Goal: Task Accomplishment & Management: Complete application form

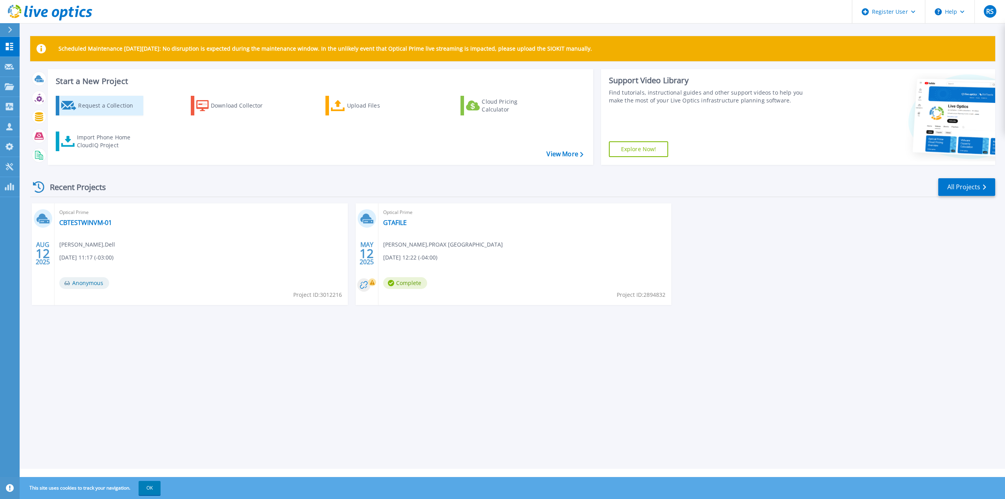
click at [92, 102] on div "Request a Collection" at bounding box center [109, 106] width 63 height 16
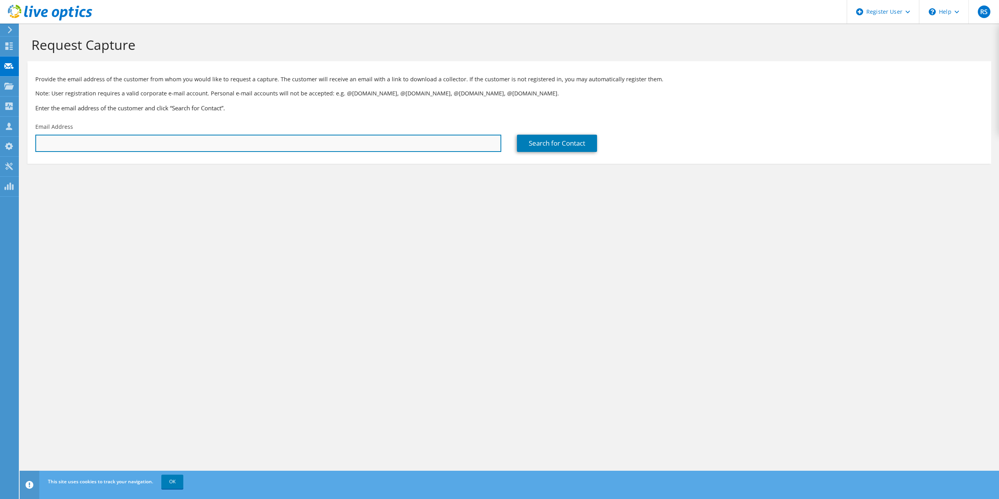
click at [474, 147] on input "text" at bounding box center [268, 143] width 466 height 17
paste input "smartin@sdgcounties.ca"
type input "smartin@sdgcounties.ca"
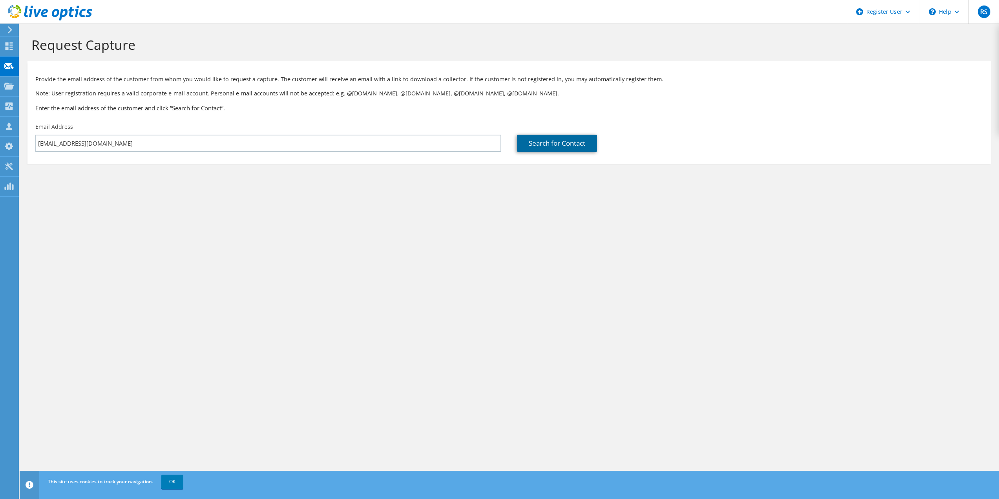
click at [563, 141] on link "Search for Contact" at bounding box center [557, 143] width 80 height 17
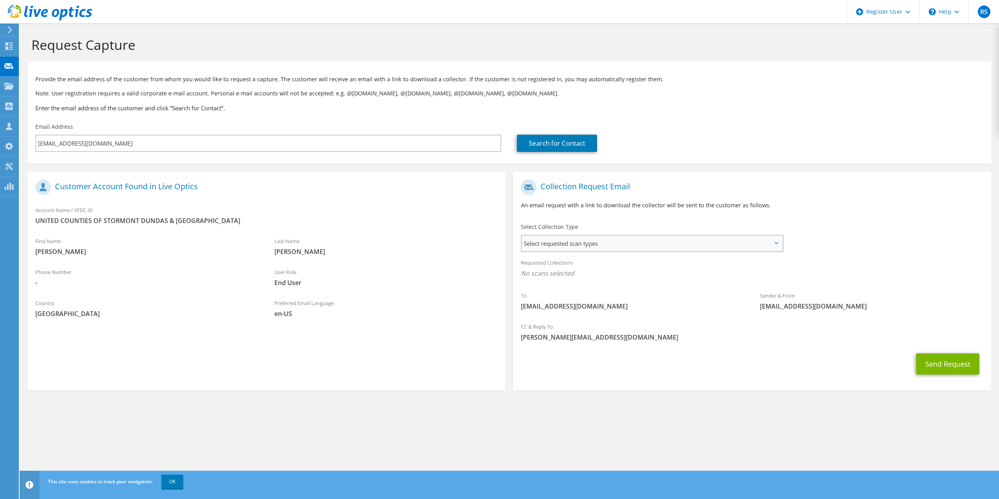
click at [596, 245] on span "Select requested scan types" at bounding box center [652, 243] width 260 height 16
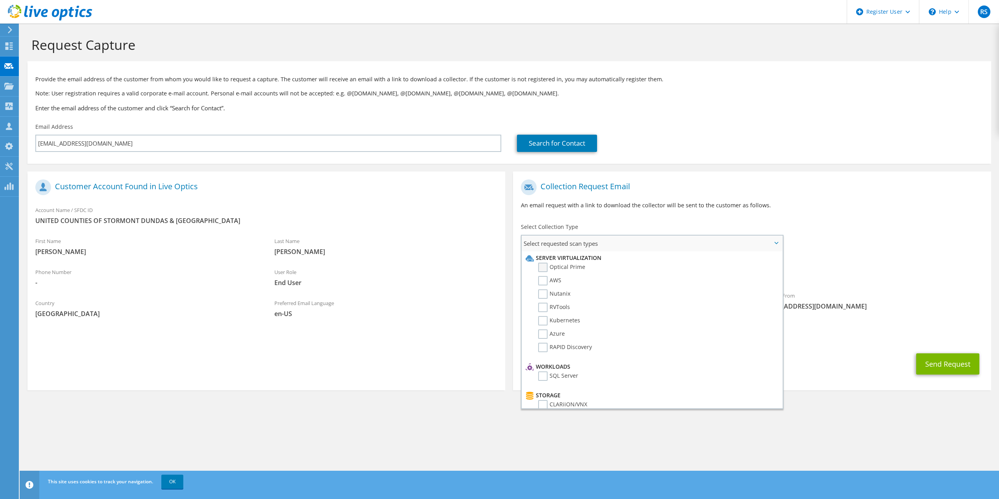
click at [545, 265] on label "Optical Prime" at bounding box center [561, 267] width 47 height 9
click at [0, 0] on input "Optical Prime" at bounding box center [0, 0] width 0 height 0
click at [865, 258] on div "Requested Collections No scans selected Optical Prime" at bounding box center [752, 269] width 478 height 31
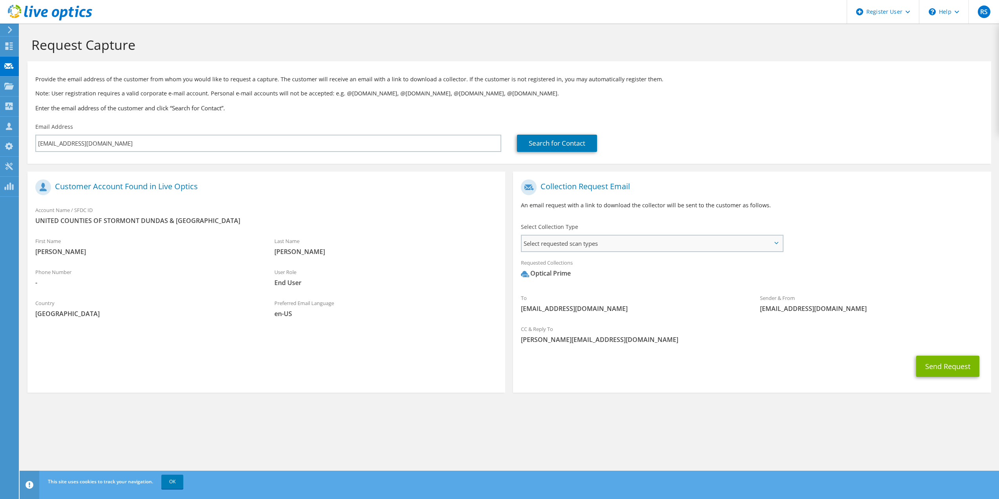
click at [768, 239] on span "Select requested scan types" at bounding box center [652, 243] width 260 height 16
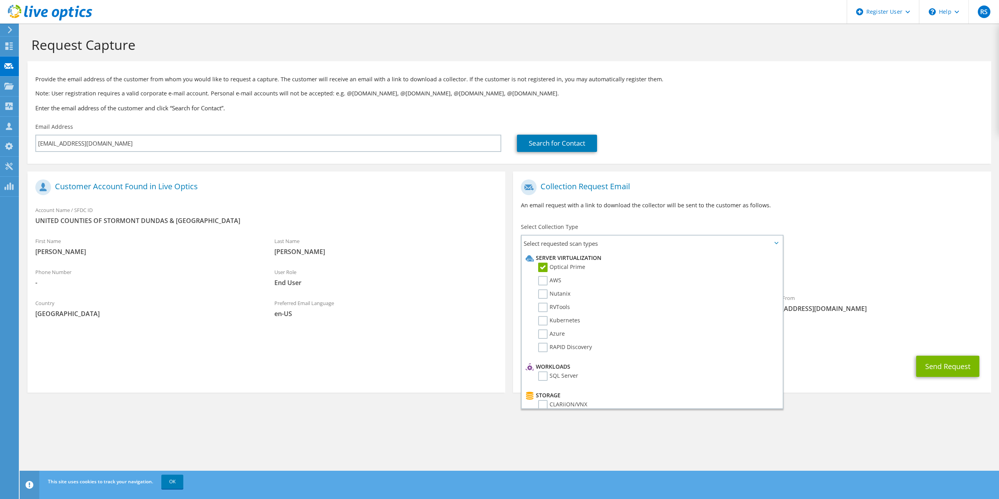
click at [891, 251] on div "To smartin@sdgcounties.ca Sender & From liveoptics@liveoptics.com" at bounding box center [752, 247] width 478 height 145
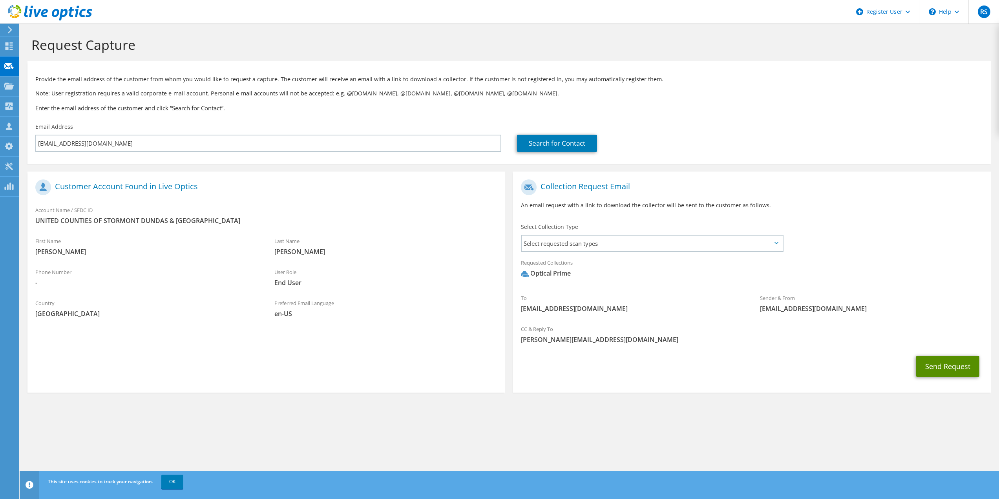
click at [942, 368] on button "Send Request" at bounding box center [947, 366] width 63 height 21
